Goal: Transaction & Acquisition: Purchase product/service

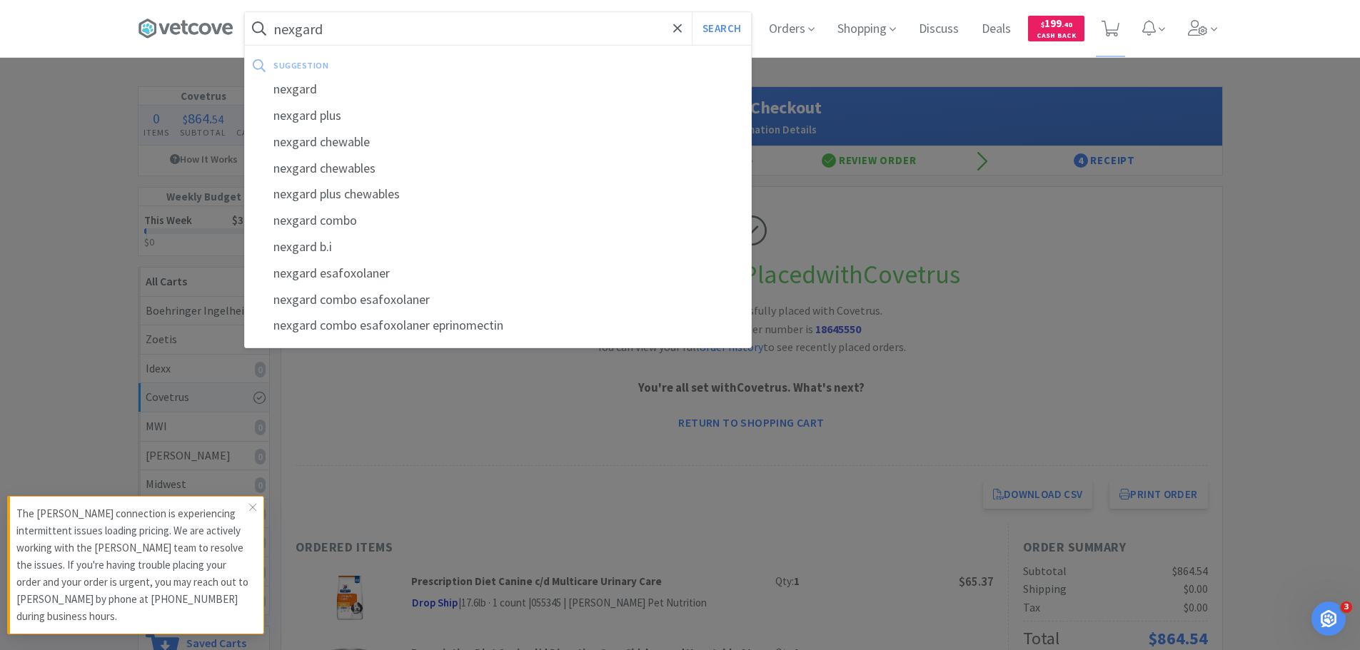
type input "nexgard"
click at [692, 12] on button "Search" at bounding box center [721, 28] width 59 height 33
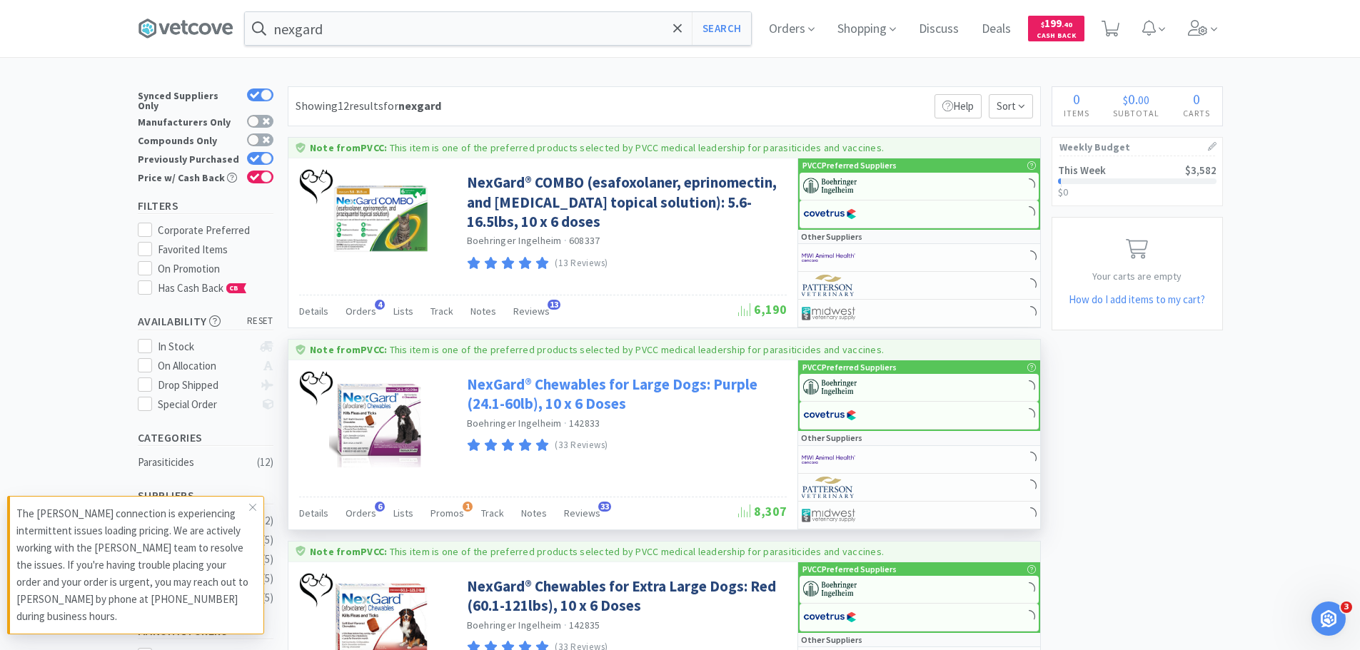
click at [533, 383] on link "NexGard® Chewables for Large Dogs: Purple (24.1-60lb), 10 x 6 Doses" at bounding box center [625, 394] width 316 height 39
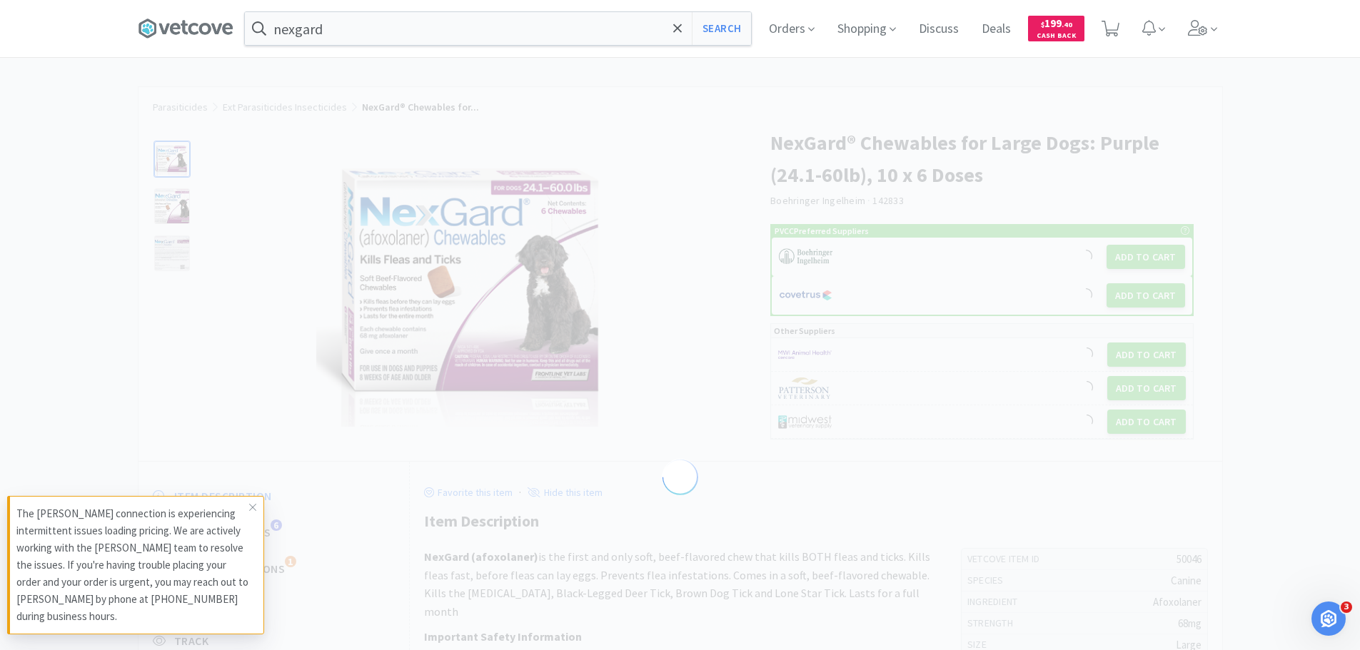
select select "50046"
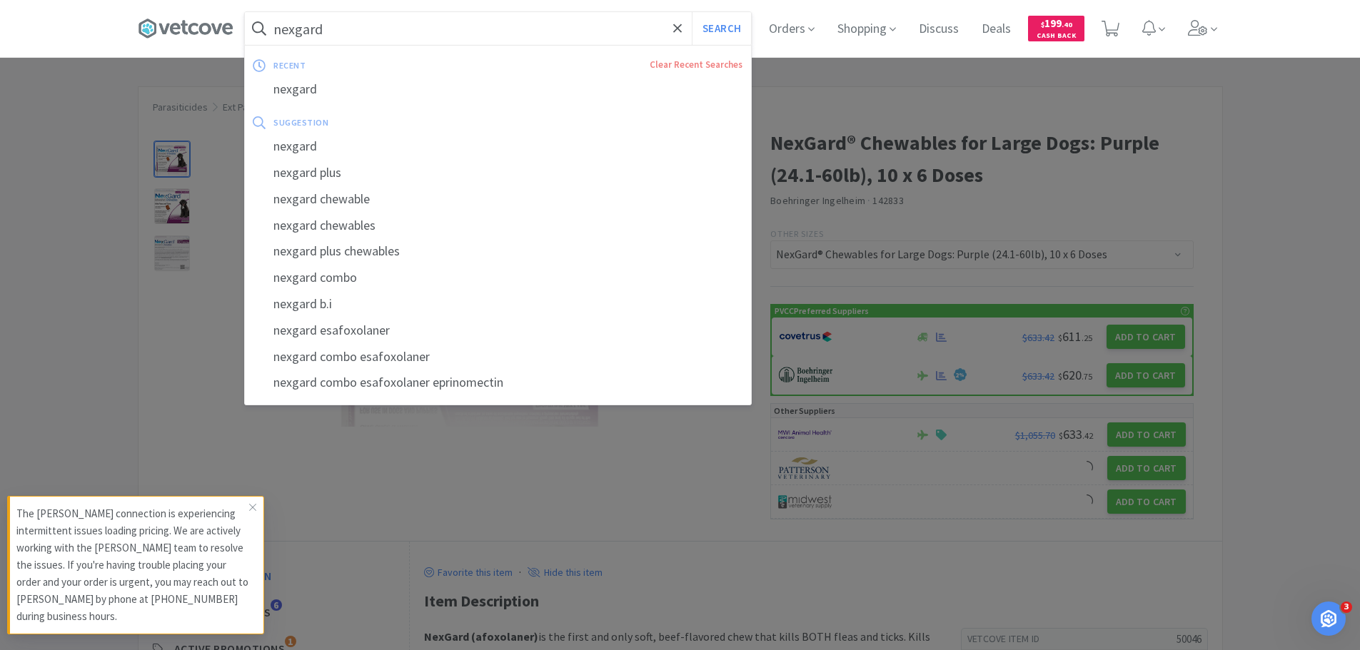
click at [433, 38] on input "nexgard" at bounding box center [498, 28] width 506 height 33
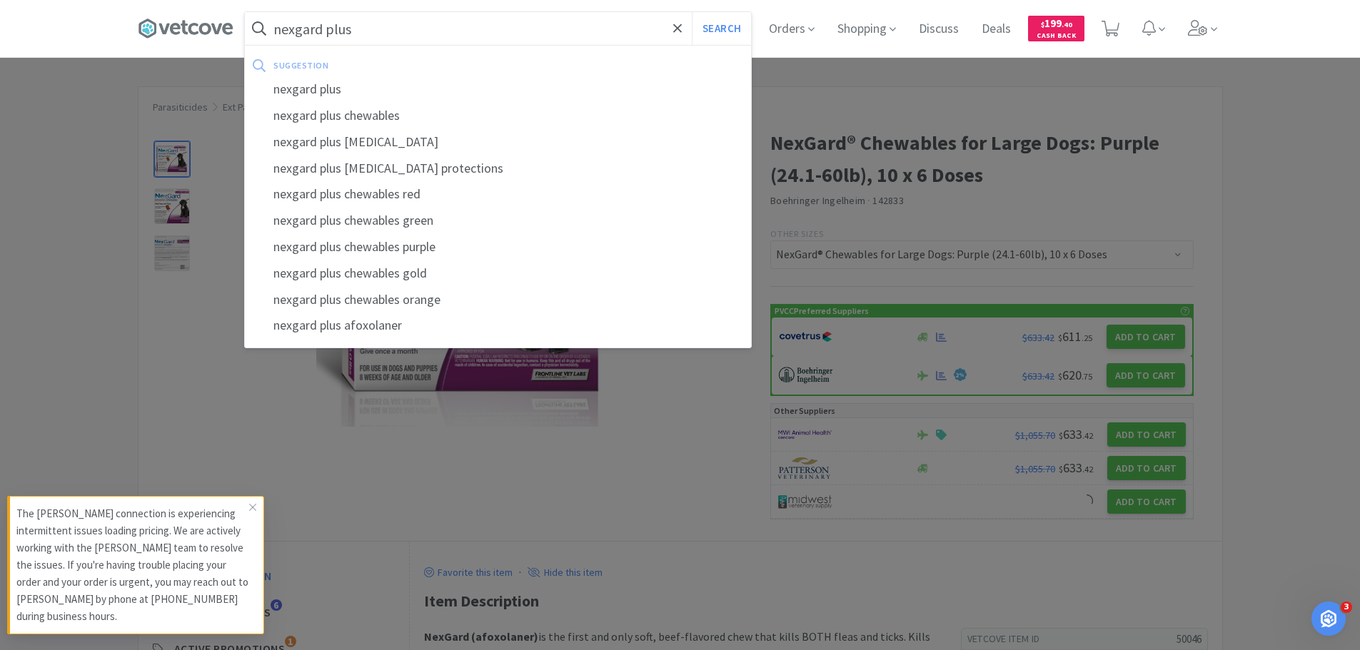
type input "nexgard plus"
click at [692, 12] on button "Search" at bounding box center [721, 28] width 59 height 33
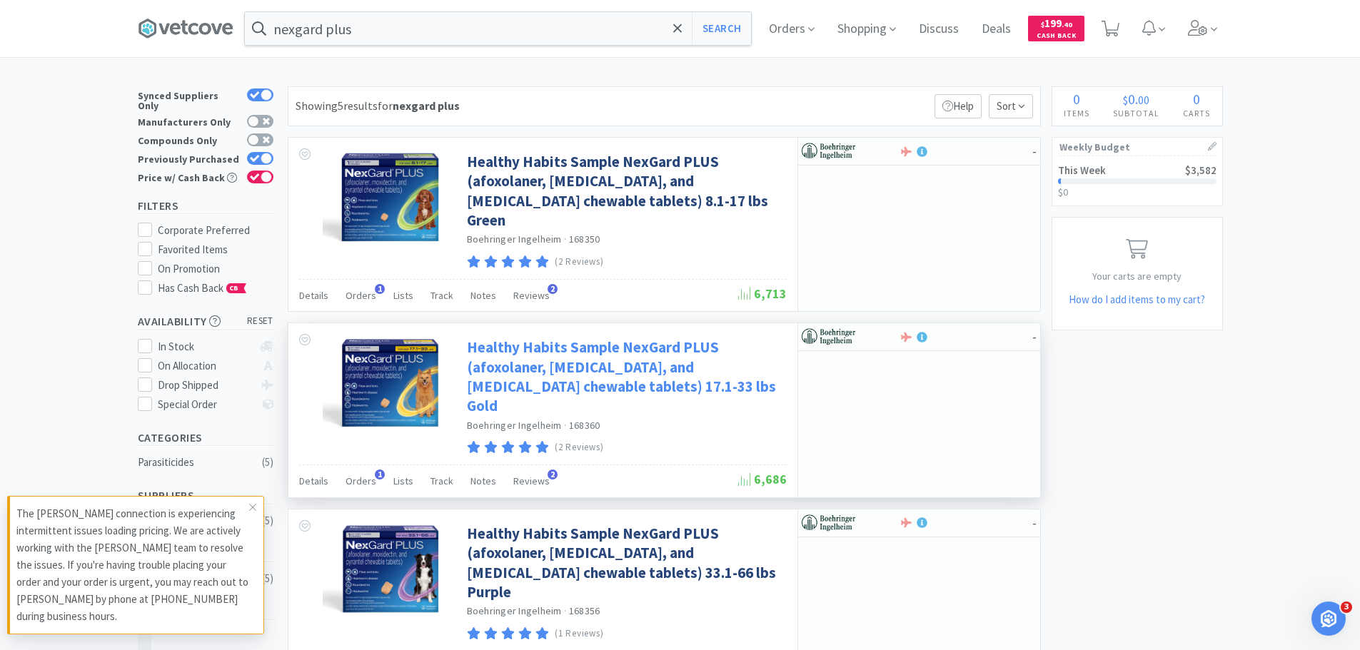
click at [560, 356] on link "Healthy Habits Sample NexGard PLUS (afoxolaner, [MEDICAL_DATA], and [MEDICAL_DA…" at bounding box center [625, 377] width 316 height 78
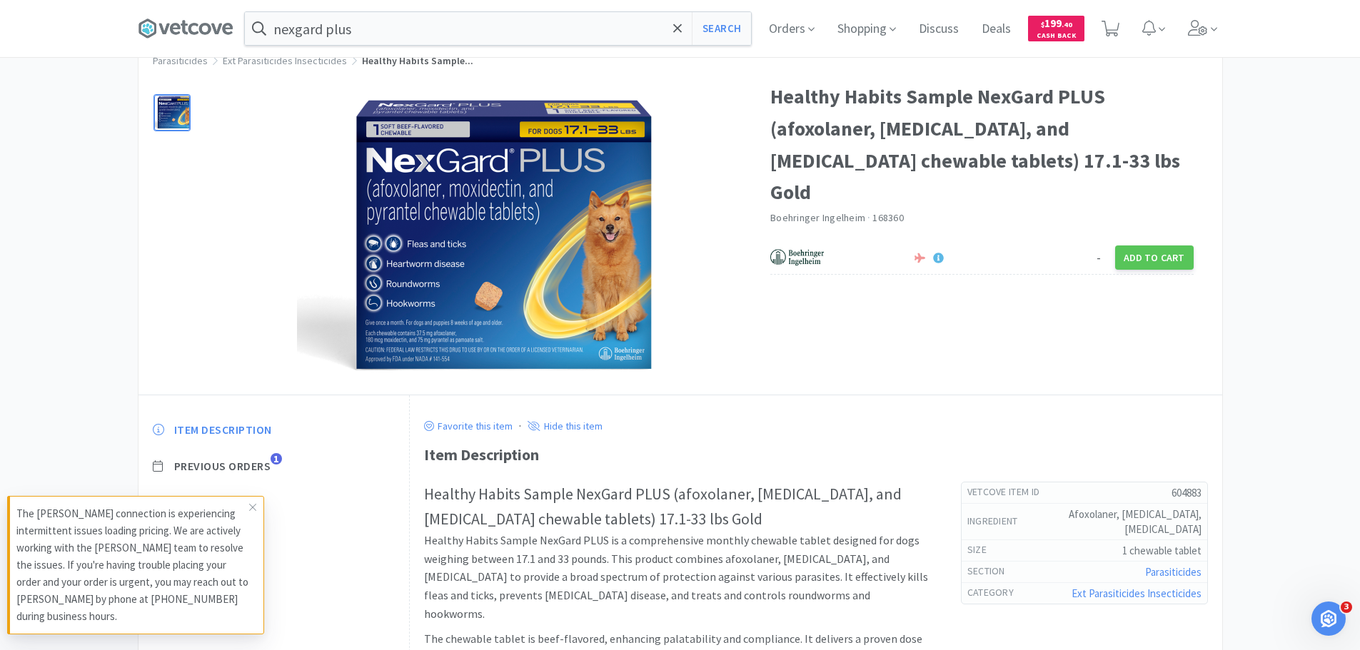
scroll to position [71, 0]
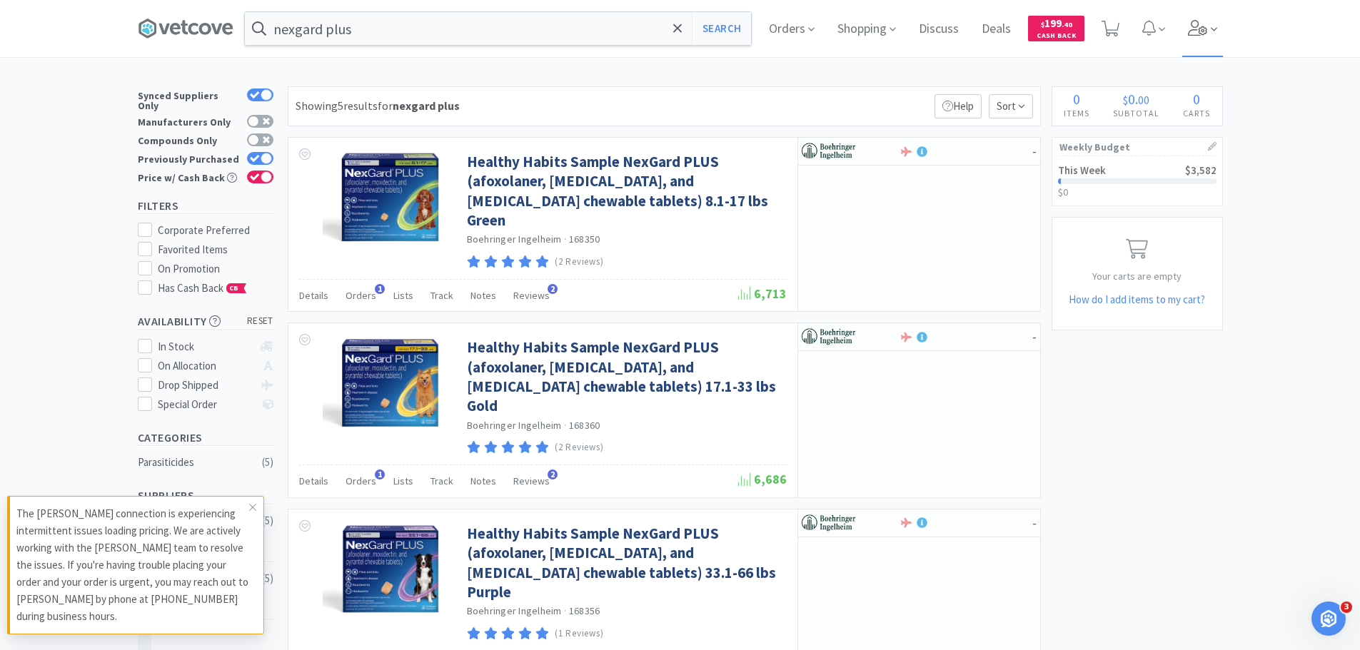
click at [1195, 26] on icon at bounding box center [1198, 28] width 20 height 16
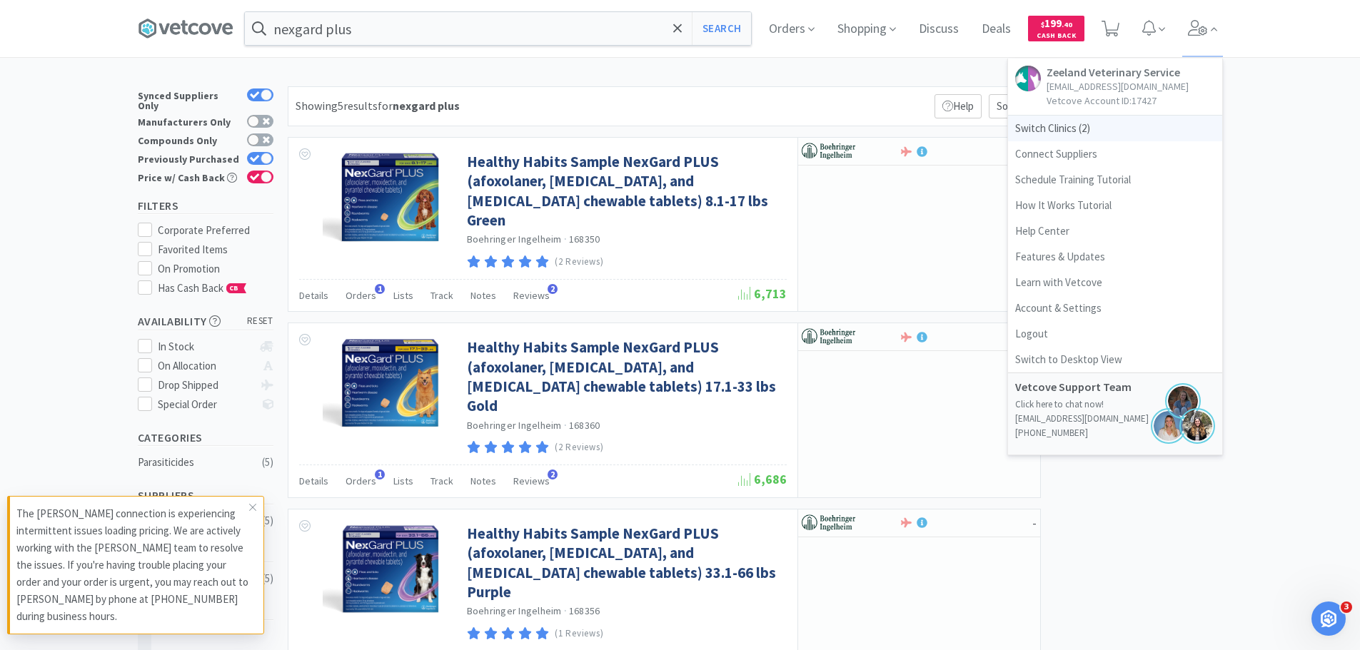
click at [1102, 117] on span "Switch Clinics ( 2 )" at bounding box center [1115, 129] width 214 height 26
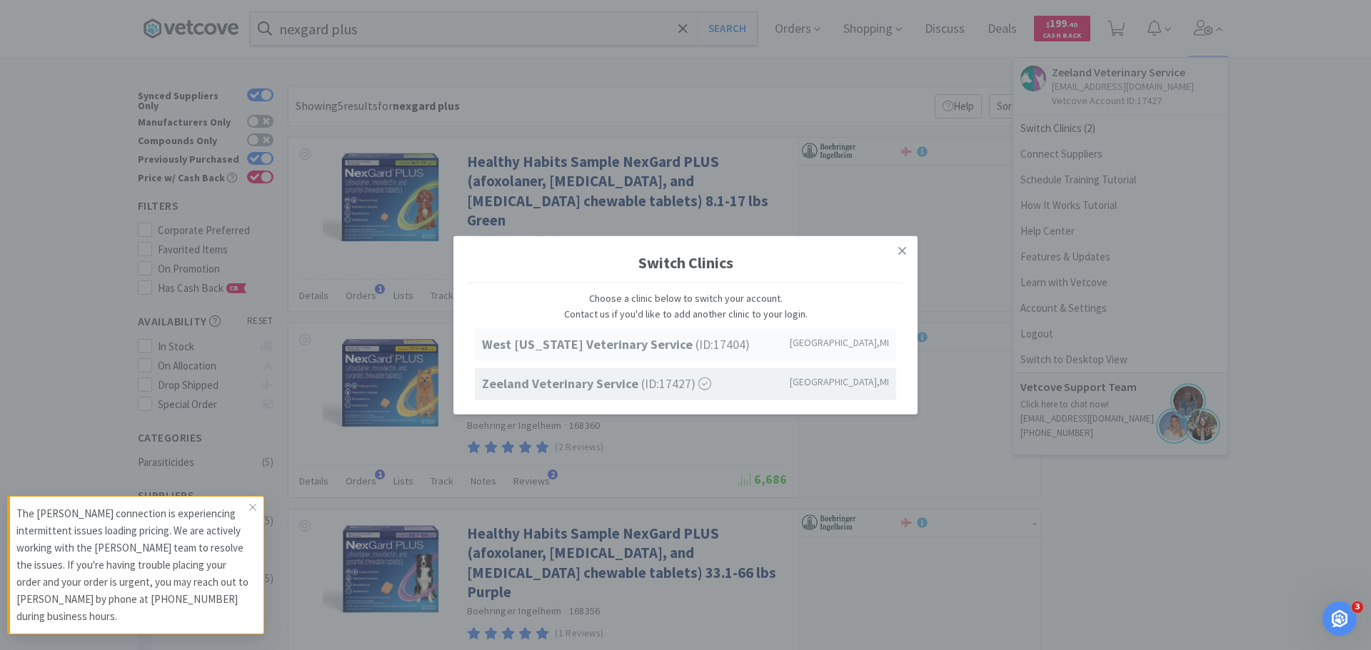
click at [645, 341] on strong "West [US_STATE] Veterinary Service" at bounding box center [588, 344] width 213 height 16
